Goal: Navigation & Orientation: Find specific page/section

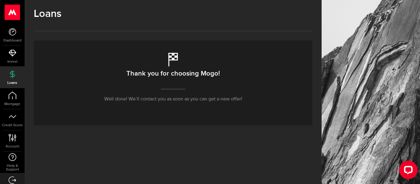
click at [14, 79] on link "Loans" at bounding box center [12, 77] width 25 height 21
click at [12, 33] on icon at bounding box center [13, 32] width 8 height 8
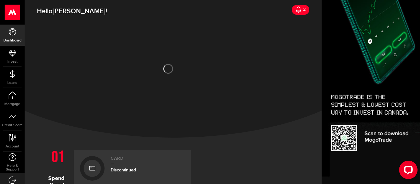
scroll to position [154, 0]
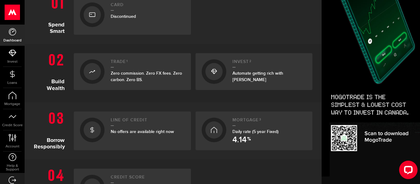
click at [113, 131] on span "No offers are available right now" at bounding box center [142, 131] width 63 height 5
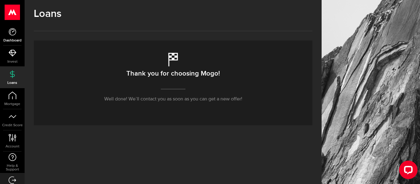
click at [14, 36] on link "Dashboard" at bounding box center [12, 35] width 25 height 21
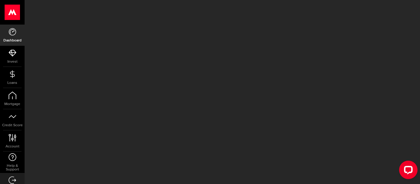
click at [14, 79] on link "Loans" at bounding box center [12, 77] width 25 height 21
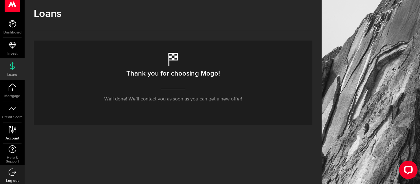
scroll to position [10, 0]
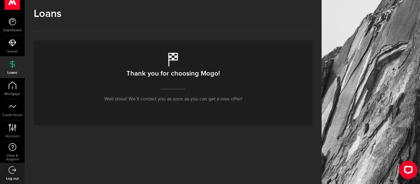
click at [14, 62] on icon at bounding box center [13, 64] width 8 height 8
click at [405, 170] on div "Open LiveChat chat widget" at bounding box center [408, 170] width 10 height 10
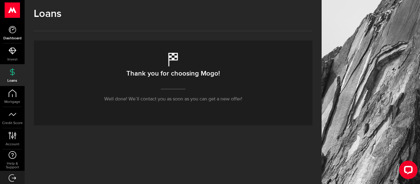
scroll to position [0, 0]
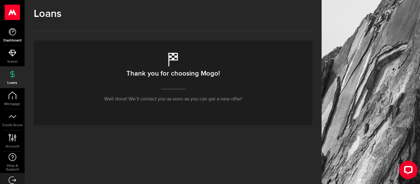
click at [14, 35] on icon at bounding box center [13, 32] width 8 height 8
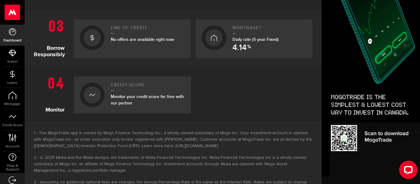
click at [14, 37] on link "Dashboard" at bounding box center [12, 35] width 25 height 21
click at [18, 179] on link "Log out" at bounding box center [12, 183] width 25 height 21
